Goal: Task Accomplishment & Management: Manage account settings

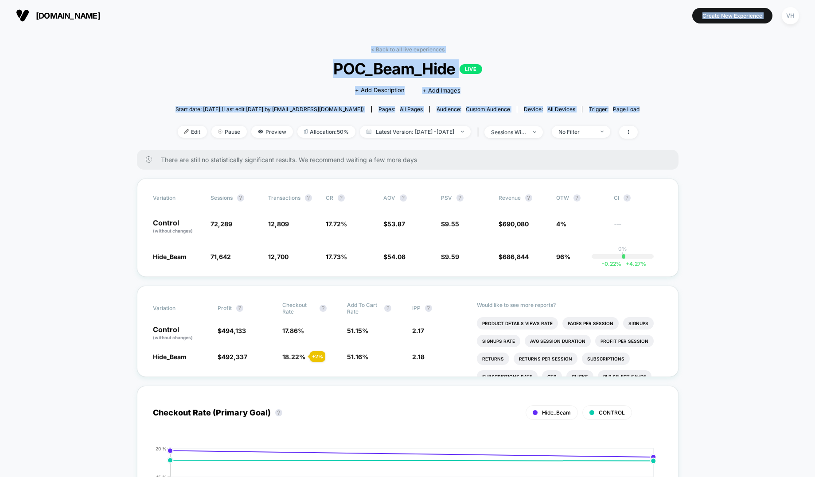
drag, startPoint x: 460, startPoint y: 125, endPoint x: 577, endPoint y: 4, distance: 167.4
click at [577, 4] on div "laurageller.com Create New Experience VH laurageller.com < Back to all live exp…" at bounding box center [407, 238] width 815 height 477
click at [594, 133] on div "No Filter" at bounding box center [575, 132] width 35 height 7
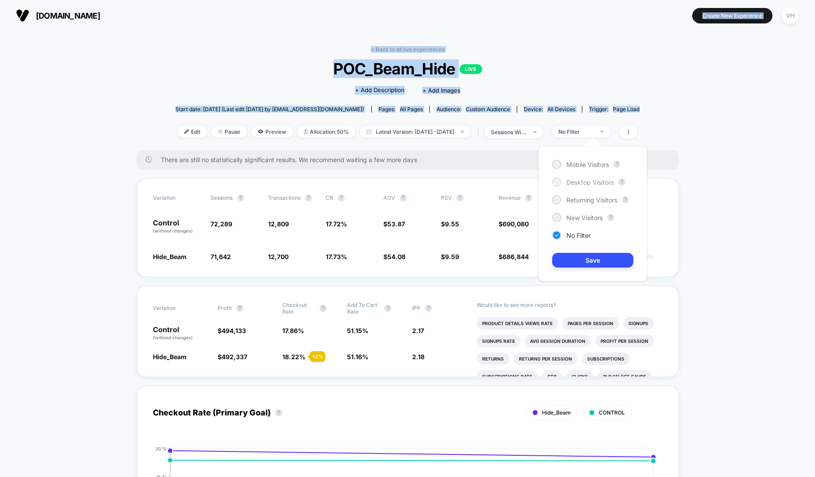
click at [581, 181] on span "Desktop Visitors" at bounding box center [589, 183] width 47 height 8
click at [581, 161] on span "Mobile Visitors" at bounding box center [587, 165] width 43 height 8
click at [585, 265] on button "Save" at bounding box center [592, 260] width 81 height 15
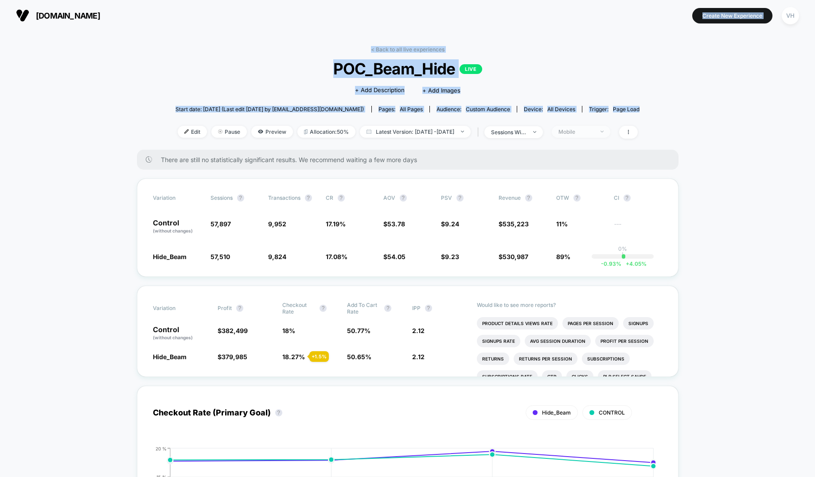
click at [594, 131] on div "Mobile" at bounding box center [575, 132] width 35 height 7
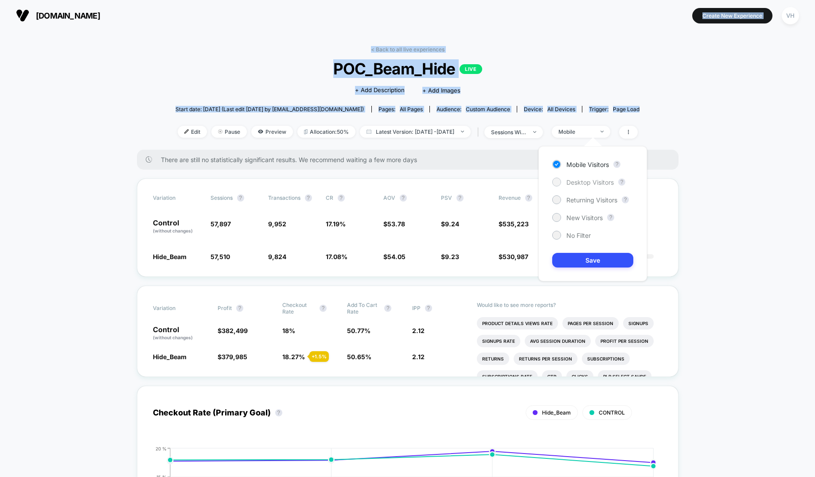
click at [585, 183] on span "Desktop Visitors" at bounding box center [589, 183] width 47 height 8
click at [589, 255] on button "Save" at bounding box center [592, 260] width 81 height 15
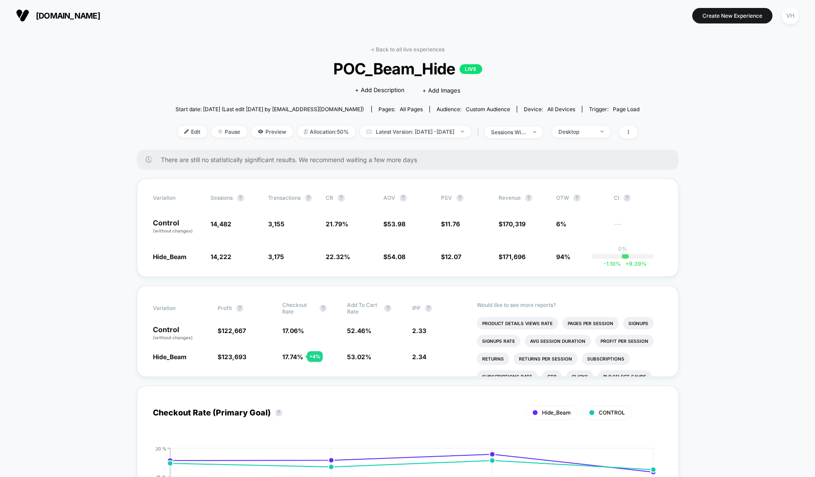
click at [599, 140] on div "< Back to all live experiences POC_Beam_Hide LIVE Click to edit experience deta…" at bounding box center [407, 98] width 464 height 104
click at [593, 129] on div "Desktop" at bounding box center [575, 132] width 35 height 7
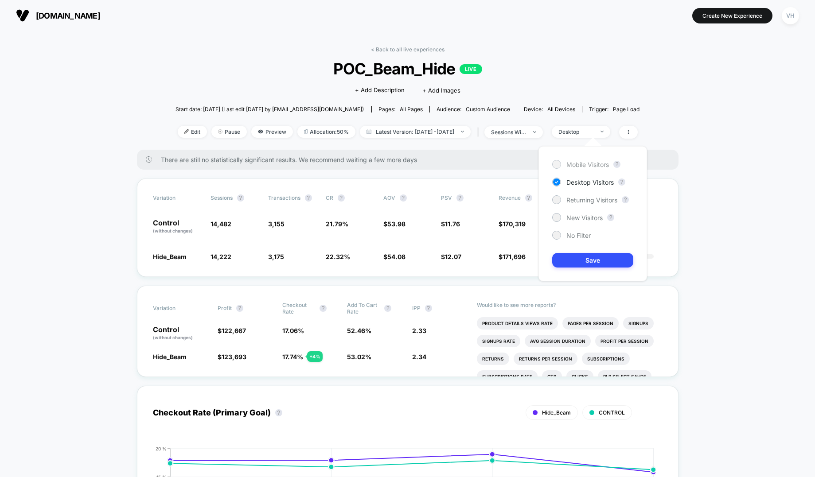
click at [563, 162] on div "Mobile Visitors" at bounding box center [580, 164] width 57 height 9
click at [566, 257] on button "Save" at bounding box center [592, 260] width 81 height 15
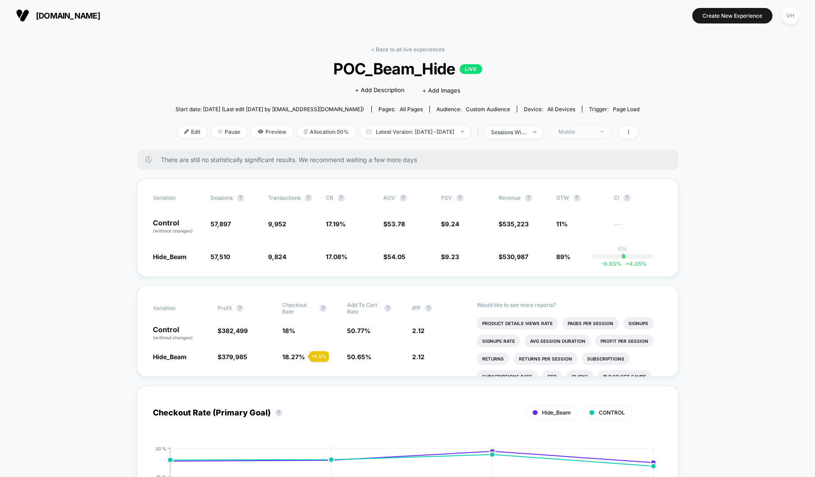
click at [606, 136] on span "Mobile" at bounding box center [581, 132] width 58 height 12
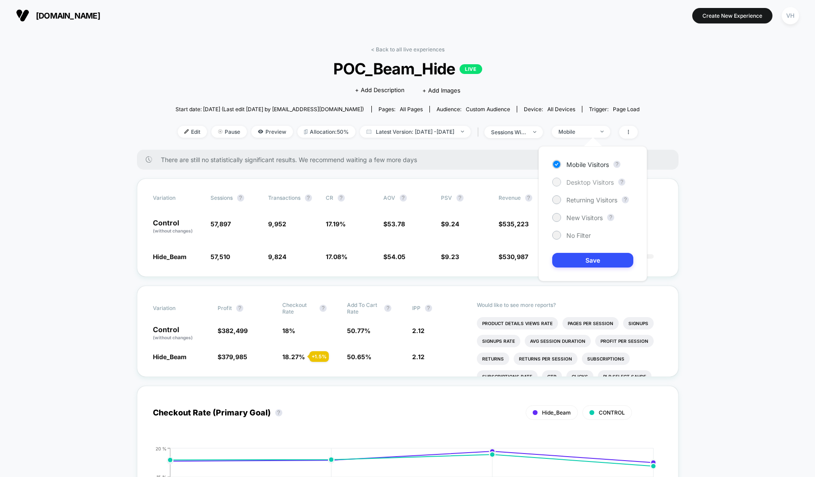
click at [575, 183] on span "Desktop Visitors" at bounding box center [589, 183] width 47 height 8
click at [582, 250] on div "Mobile Visitors ? Desktop Visitors ? Returning Visitors ? New Visitors ? No Fil…" at bounding box center [592, 213] width 109 height 135
click at [565, 261] on button "Save" at bounding box center [592, 260] width 81 height 15
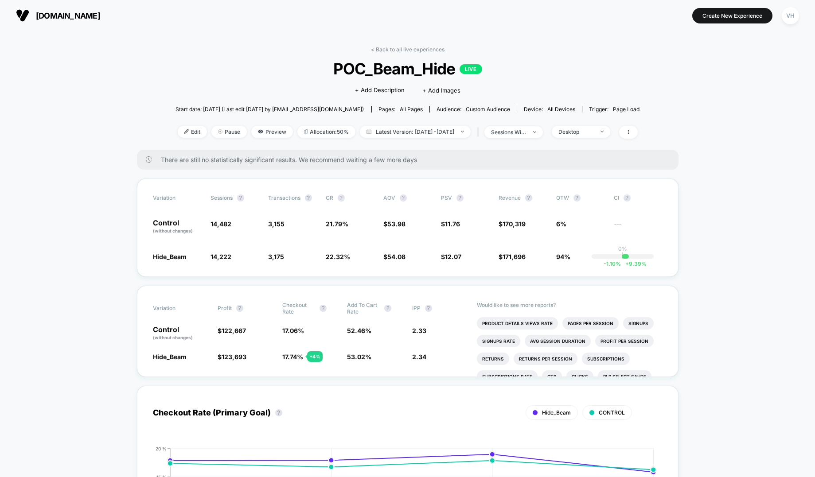
scroll to position [2, 0]
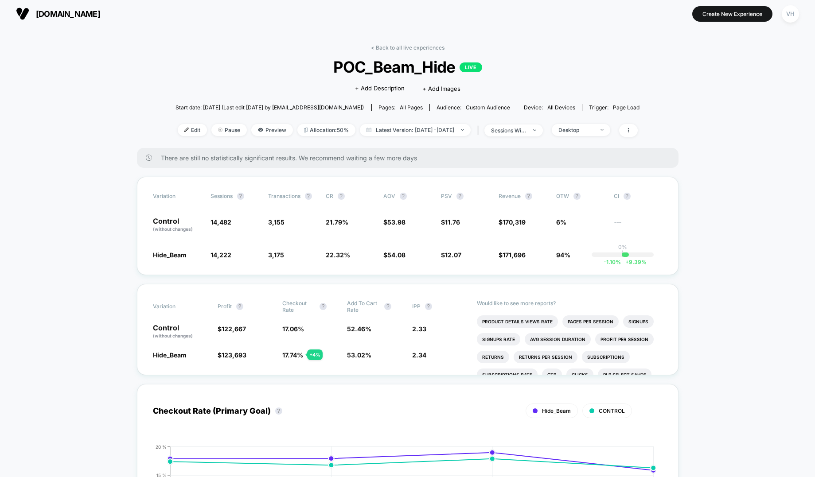
click at [429, 136] on div "< Back to all live experiences POC_Beam_Hide LIVE Click to edit experience deta…" at bounding box center [407, 96] width 464 height 104
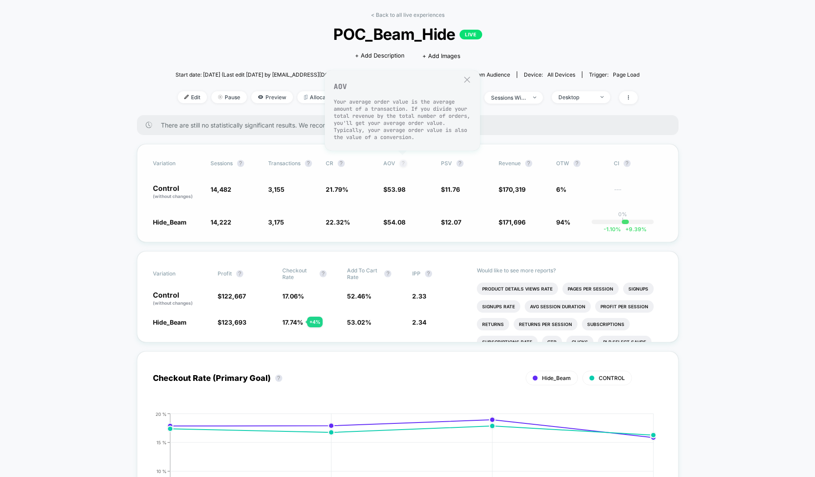
scroll to position [35, 0]
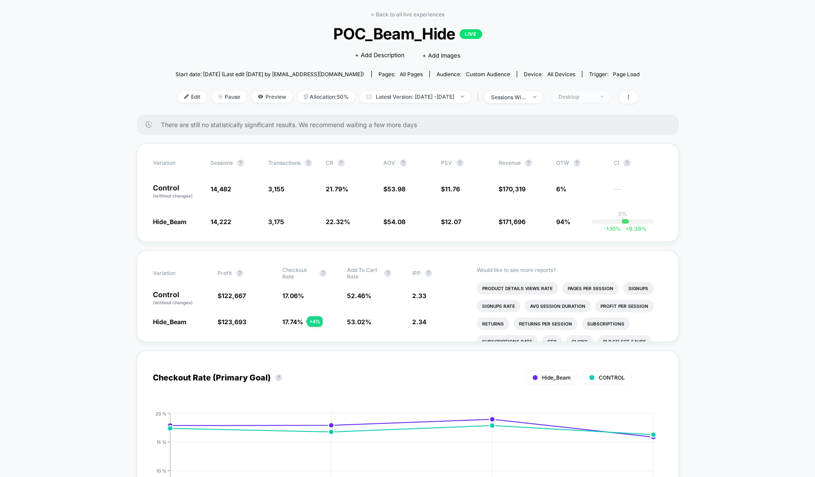
click at [608, 91] on span "Desktop" at bounding box center [581, 97] width 58 height 12
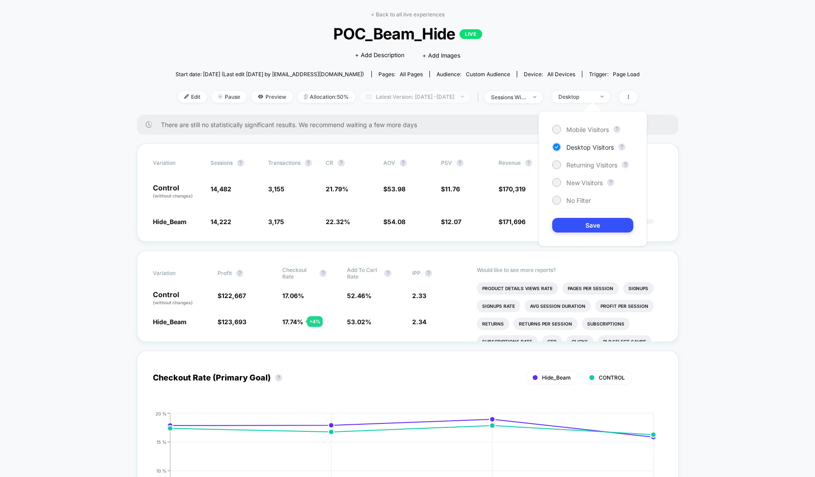
click at [416, 95] on span "Latest Version: Sep 8, 2025 - Sep 9, 2025" at bounding box center [415, 97] width 111 height 12
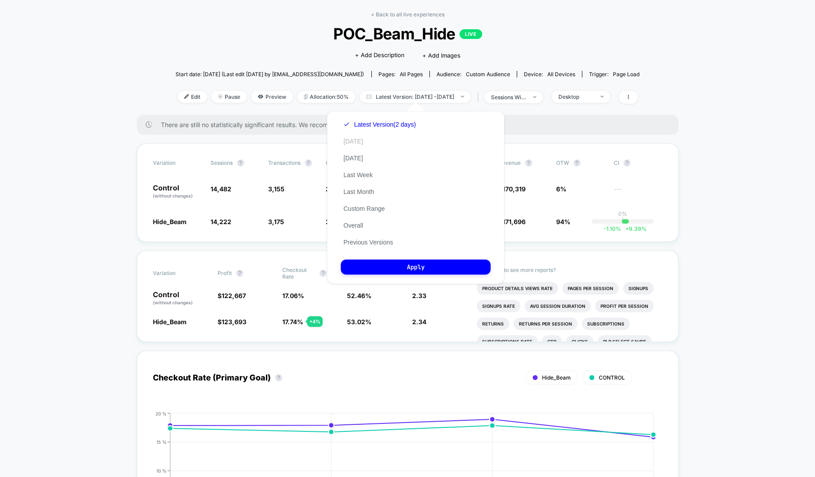
click at [359, 144] on button "Today" at bounding box center [353, 141] width 25 height 8
click at [387, 268] on button "Apply" at bounding box center [416, 267] width 150 height 15
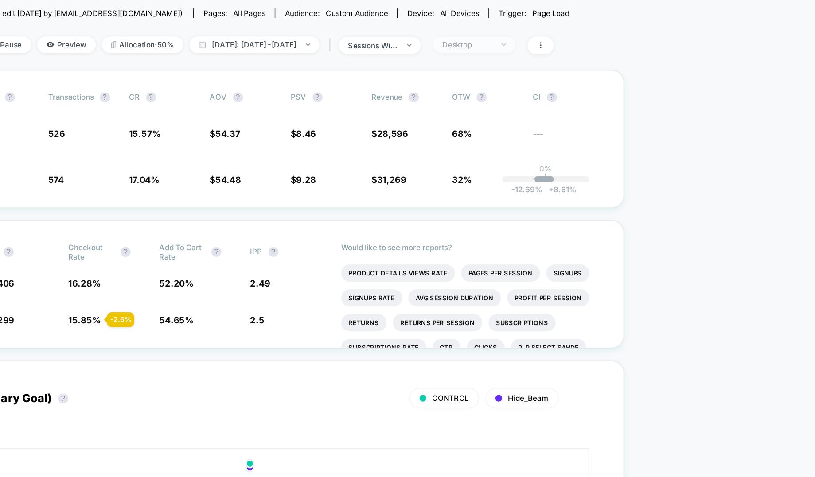
click at [585, 94] on div "Desktop" at bounding box center [566, 97] width 35 height 7
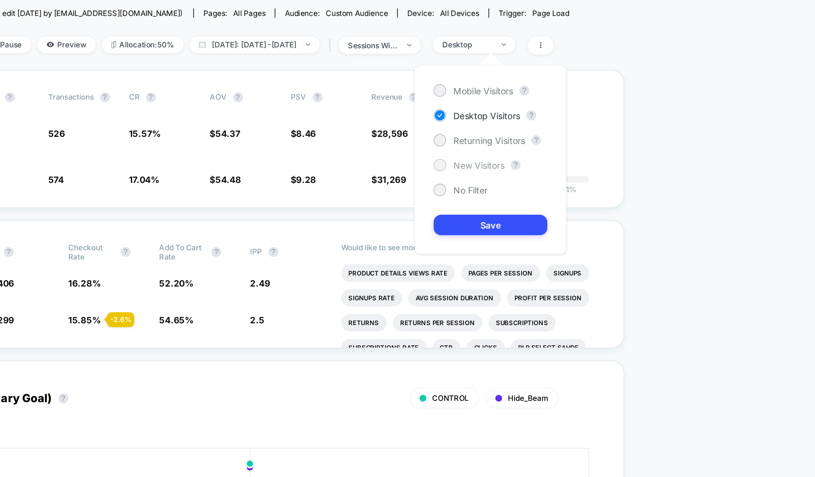
click at [560, 184] on span "New Visitors" at bounding box center [575, 183] width 36 height 8
click at [570, 228] on button "Save" at bounding box center [583, 225] width 81 height 15
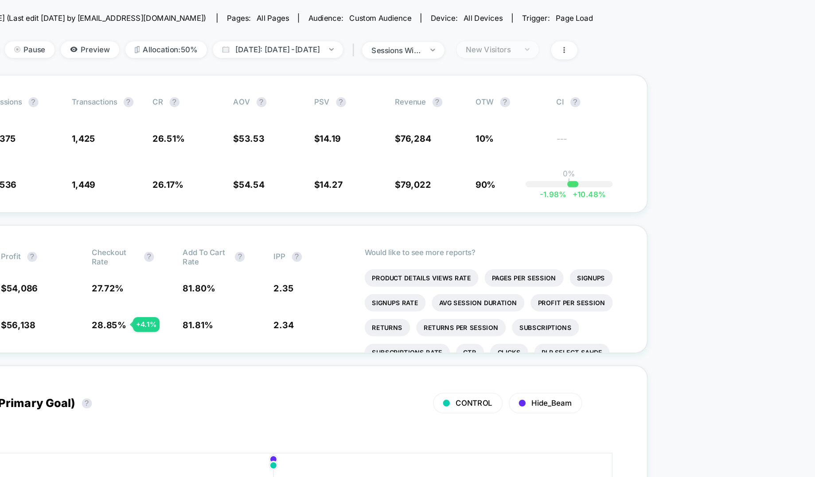
click at [590, 92] on span "New Visitors" at bounding box center [571, 97] width 58 height 12
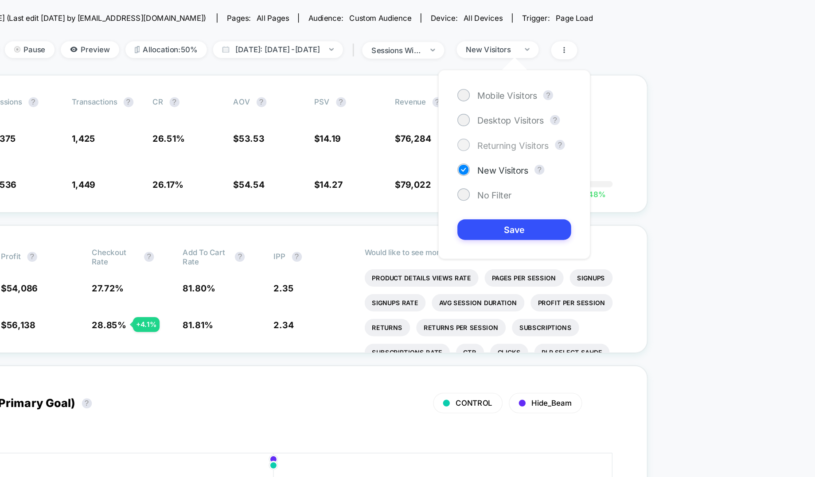
click at [577, 168] on div "Returning Visitors" at bounding box center [575, 164] width 65 height 9
click at [578, 218] on button "Save" at bounding box center [583, 225] width 81 height 15
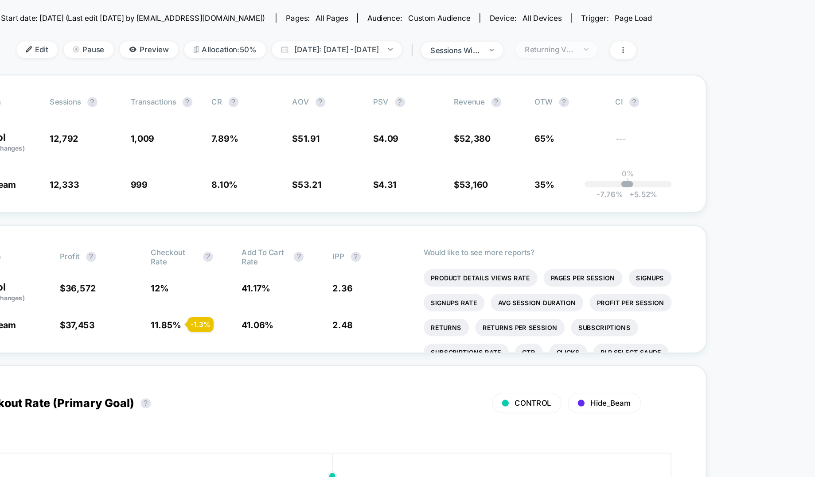
click at [585, 96] on div "Returning Visitors" at bounding box center [566, 97] width 35 height 7
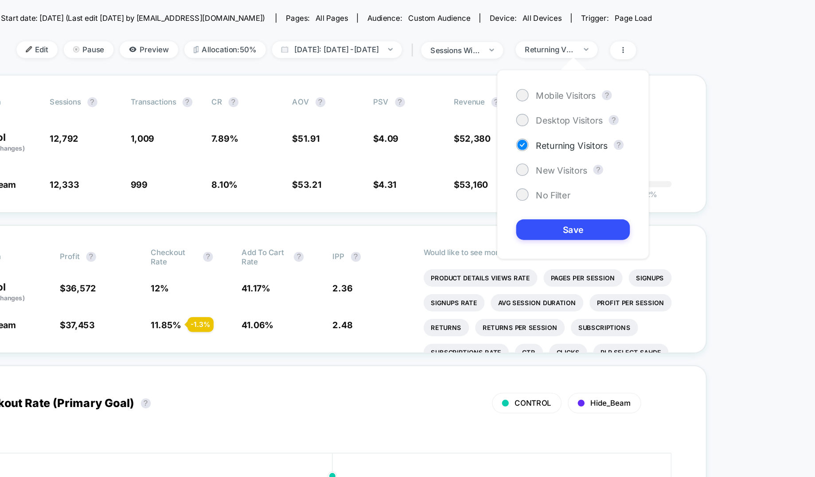
click at [572, 152] on div "Mobile Visitors ? Desktop Visitors ? Returning Visitors ? New Visitors ? No Fil…" at bounding box center [583, 178] width 109 height 135
click at [568, 148] on span "Desktop Visitors" at bounding box center [580, 148] width 47 height 8
click at [566, 227] on button "Save" at bounding box center [583, 225] width 81 height 15
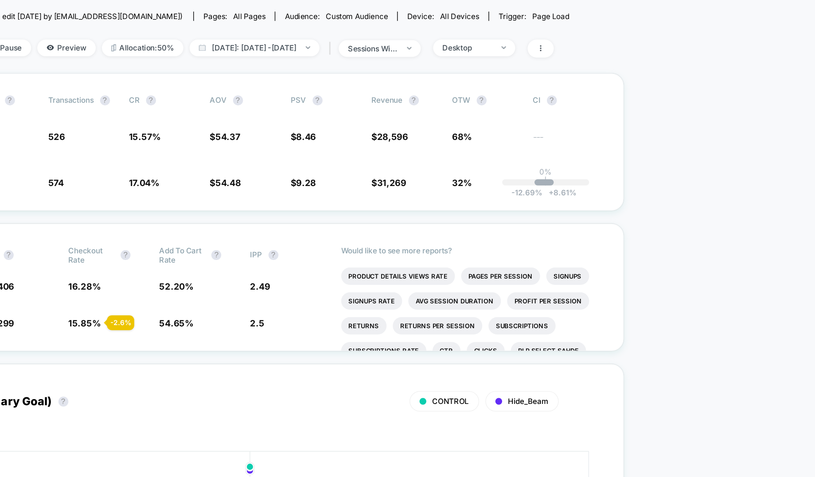
scroll to position [35, 0]
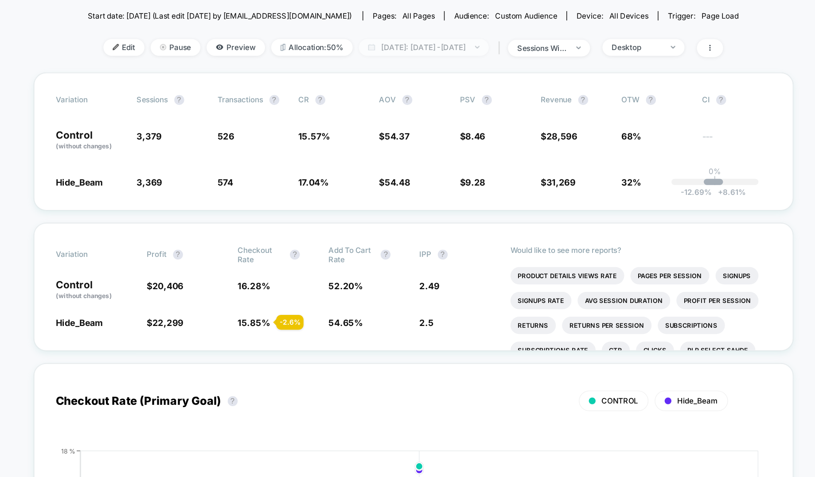
drag, startPoint x: 463, startPoint y: 96, endPoint x: 460, endPoint y: 101, distance: 5.8
click at [452, 96] on div at bounding box center [448, 96] width 7 height 0
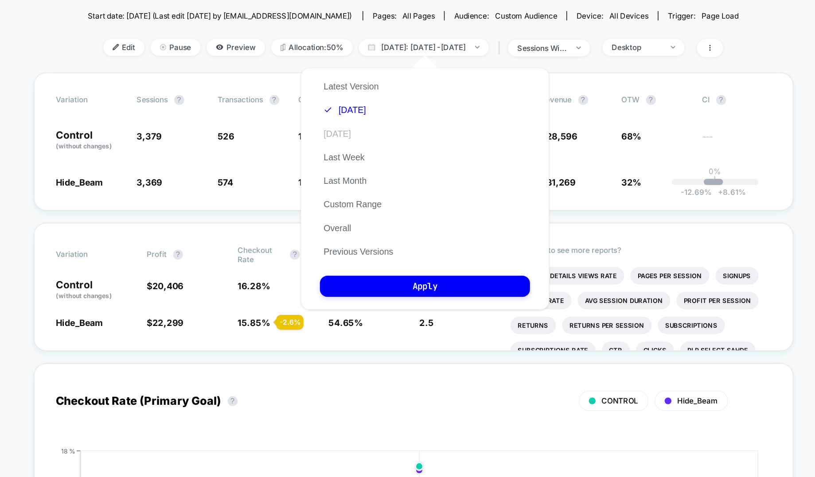
click at [355, 155] on button "Yesterday" at bounding box center [353, 158] width 25 height 8
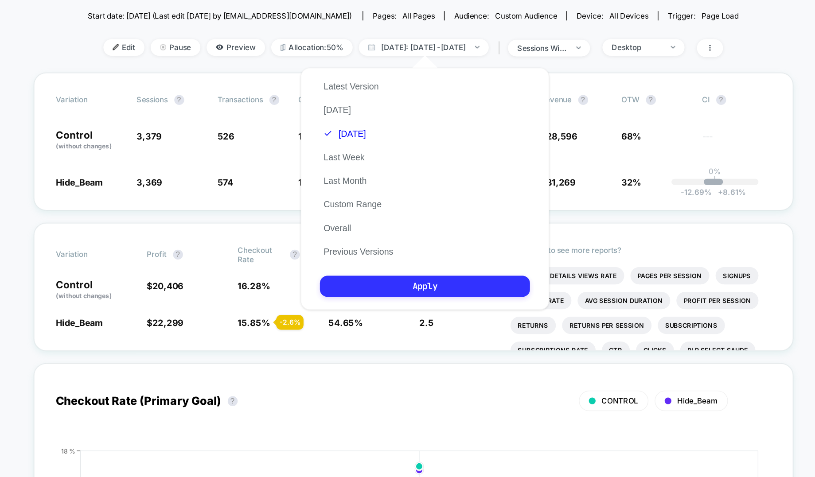
click at [383, 271] on button "Apply" at bounding box center [416, 266] width 150 height 15
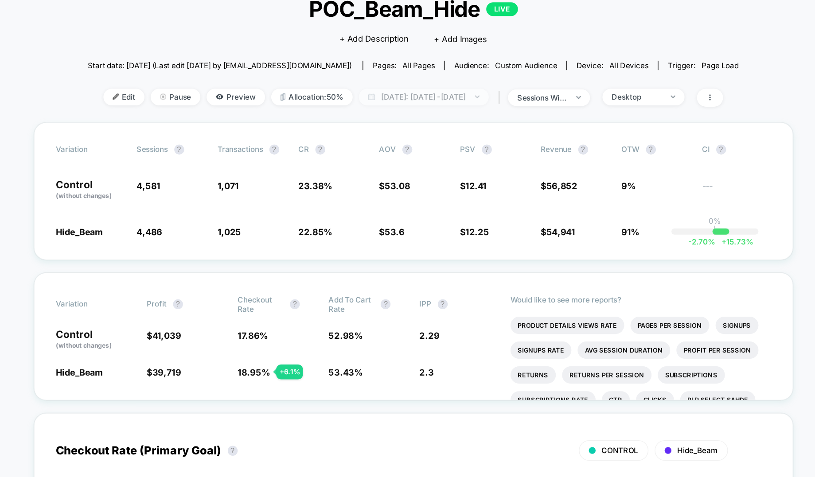
click at [401, 135] on span "Yesterday: Sep 10, 2025 - Sep 10, 2025" at bounding box center [415, 132] width 93 height 12
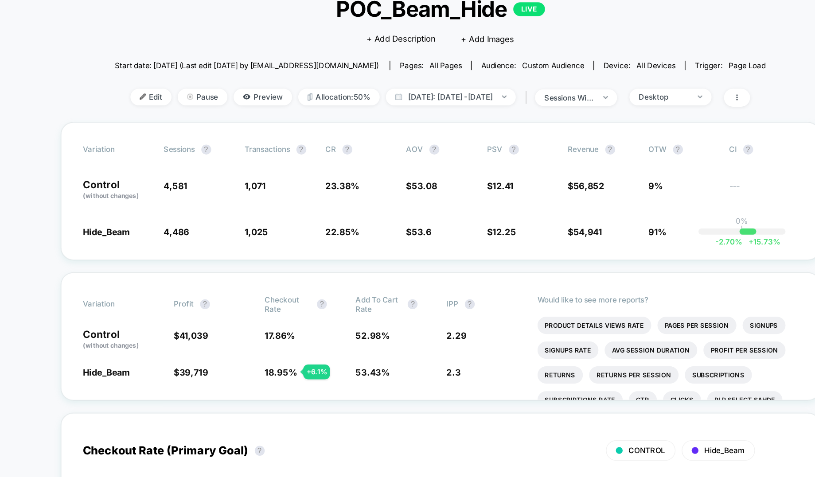
click at [394, 125] on div "< Back to all live experiences POC_Beam_Hide LIVE Click to edit experience deta…" at bounding box center [407, 98] width 464 height 104
click at [384, 129] on span "Yesterday: Sep 10, 2025 - Sep 10, 2025" at bounding box center [415, 132] width 93 height 12
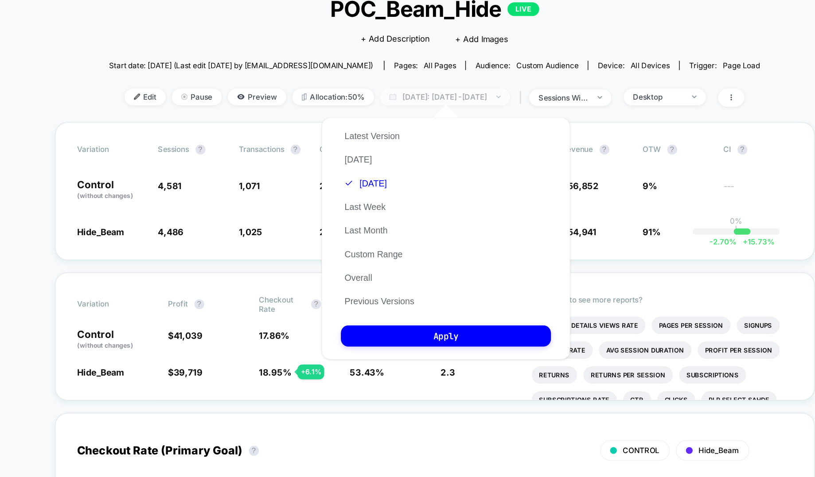
click at [404, 127] on span "Yesterday: Sep 10, 2025 - Sep 10, 2025" at bounding box center [415, 132] width 93 height 12
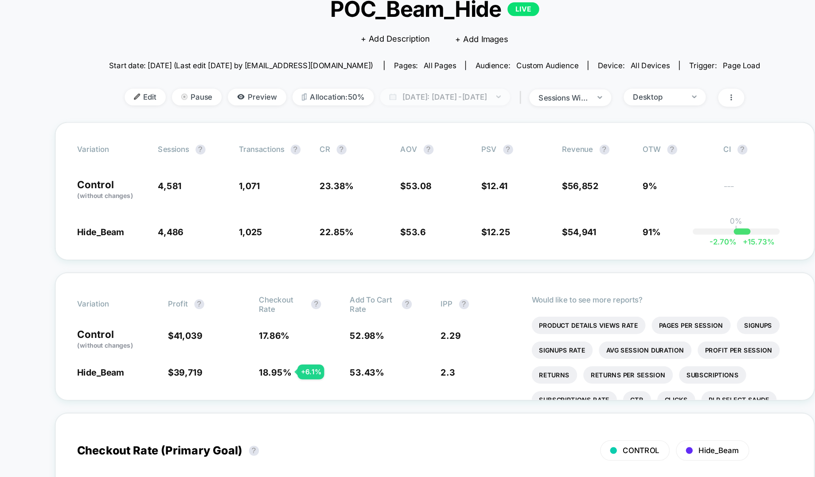
click at [427, 132] on span "Yesterday: Sep 10, 2025 - Sep 10, 2025" at bounding box center [415, 132] width 93 height 12
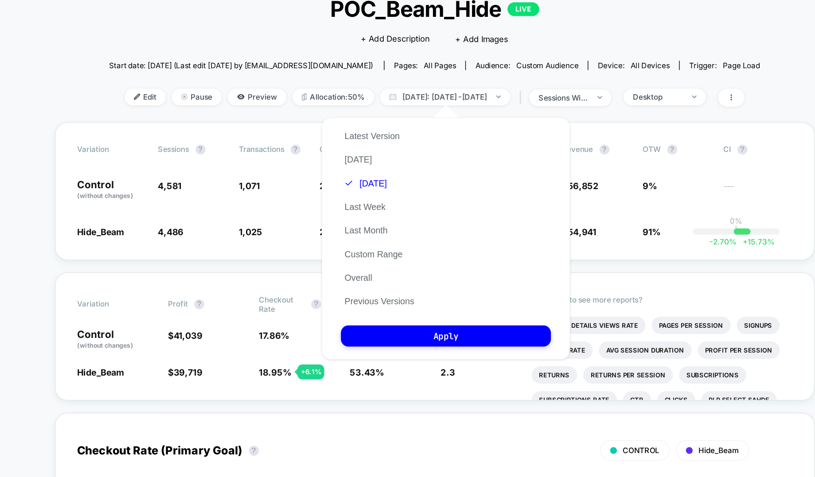
click at [358, 250] on div "Latest Version Today Yesterday Last Week Last Month Custom Range Overall Previo…" at bounding box center [368, 218] width 55 height 135
click at [353, 244] on button "Custom Range" at bounding box center [364, 244] width 47 height 8
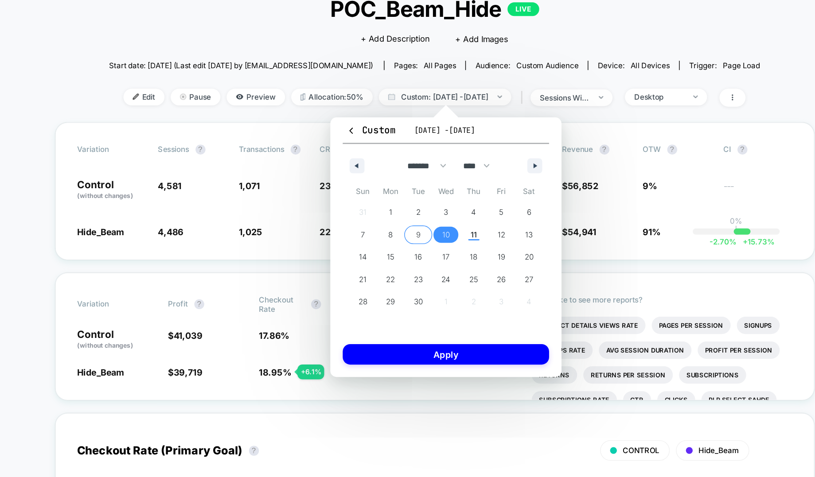
click at [398, 222] on button "9" at bounding box center [396, 230] width 20 height 16
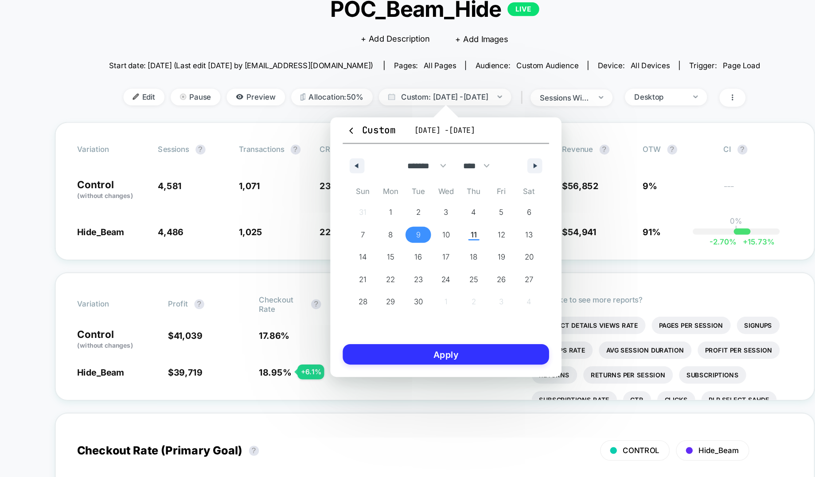
click at [382, 316] on button "Apply" at bounding box center [415, 315] width 147 height 15
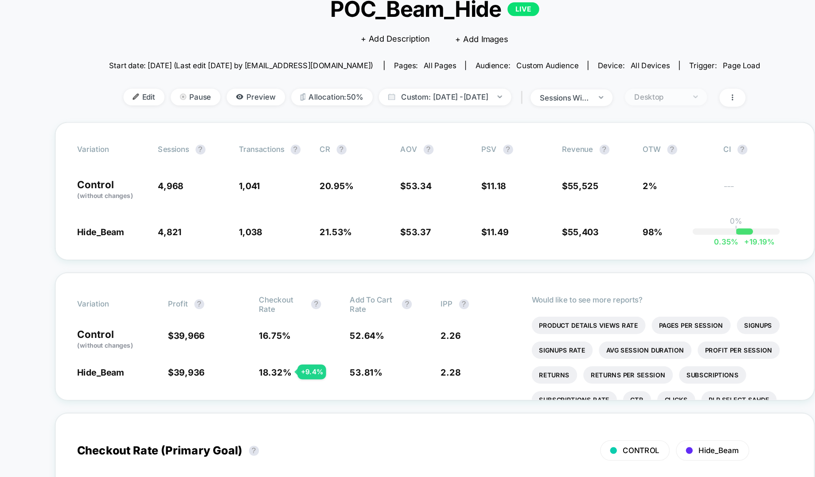
click at [585, 129] on div "Desktop" at bounding box center [567, 132] width 35 height 7
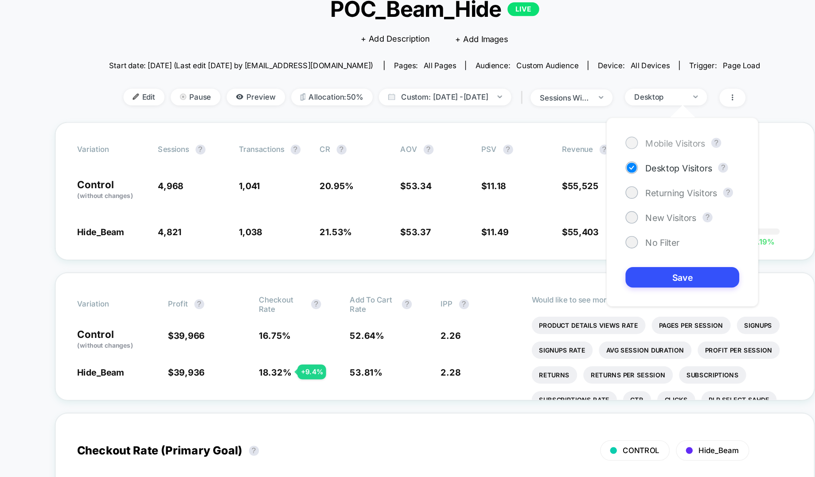
click at [575, 166] on span "Mobile Visitors" at bounding box center [579, 165] width 43 height 8
click at [591, 263] on button "Save" at bounding box center [584, 260] width 81 height 15
